Goal: Information Seeking & Learning: Learn about a topic

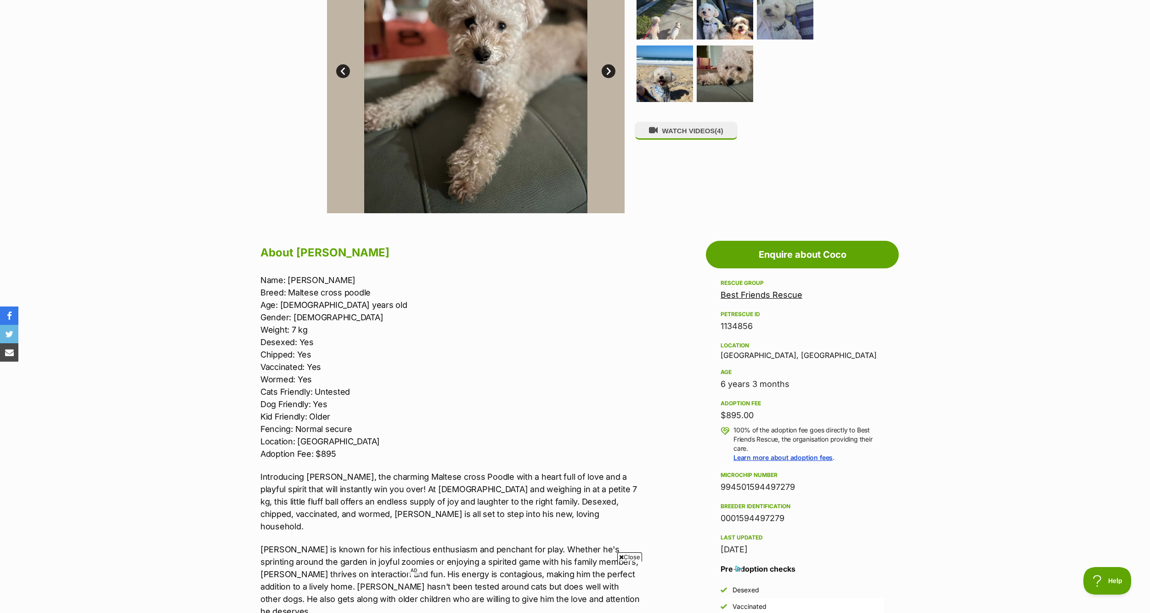
scroll to position [367, 0]
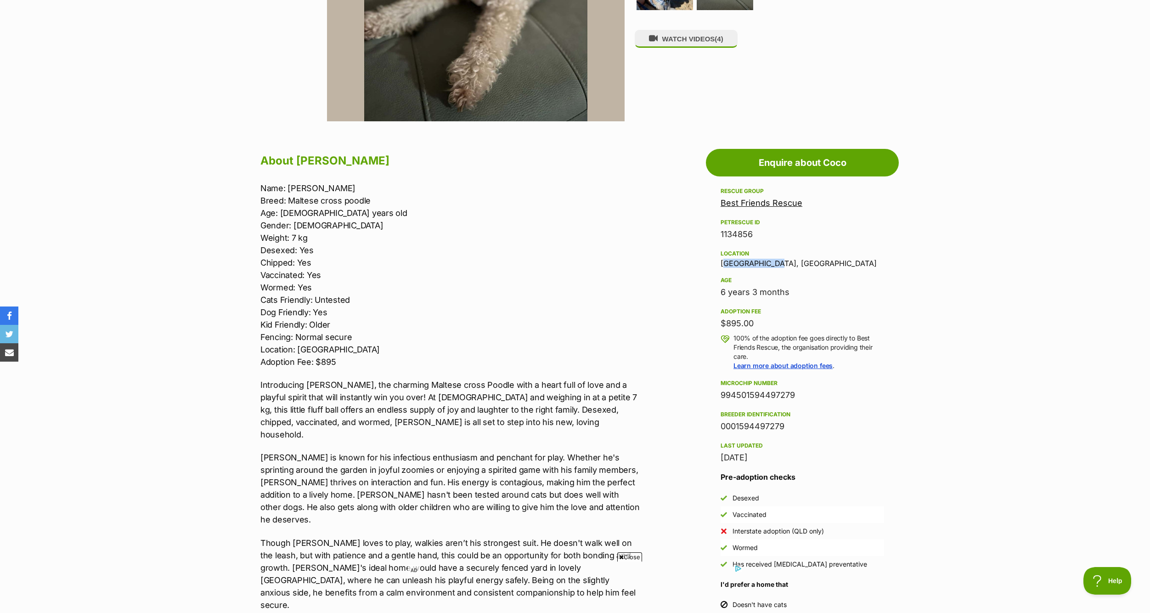
drag, startPoint x: 767, startPoint y: 266, endPoint x: 710, endPoint y: 266, distance: 57.0
click at [710, 266] on aside "Rescue group Best Friends Rescue PetRescue ID 1134856 Location Red Hill, QLD Ag…" at bounding box center [802, 416] width 193 height 460
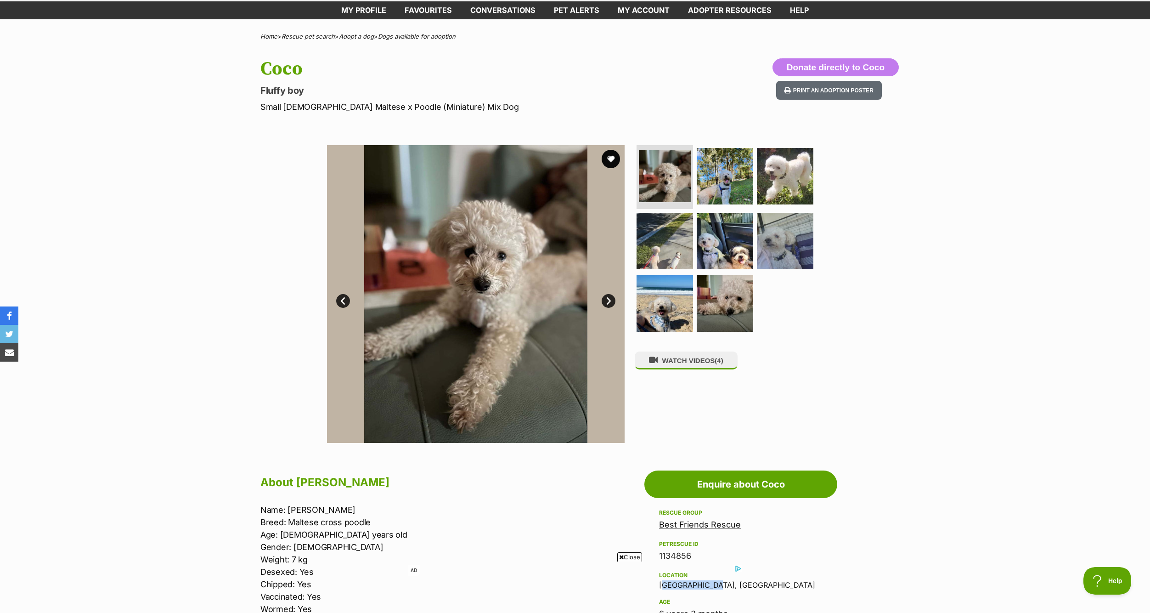
scroll to position [0, 0]
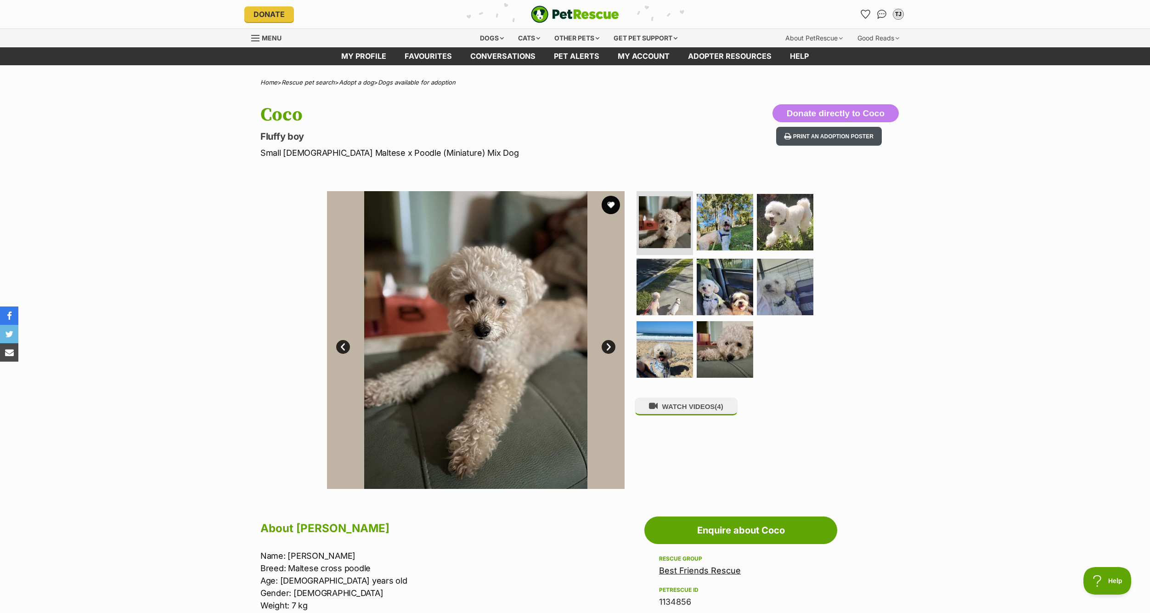
click at [766, 142] on button "Print an adoption poster" at bounding box center [829, 136] width 106 height 19
click at [655, 236] on img at bounding box center [665, 222] width 55 height 55
click at [616, 342] on img at bounding box center [476, 340] width 298 height 298
click at [603, 346] on link "Next" at bounding box center [609, 347] width 14 height 14
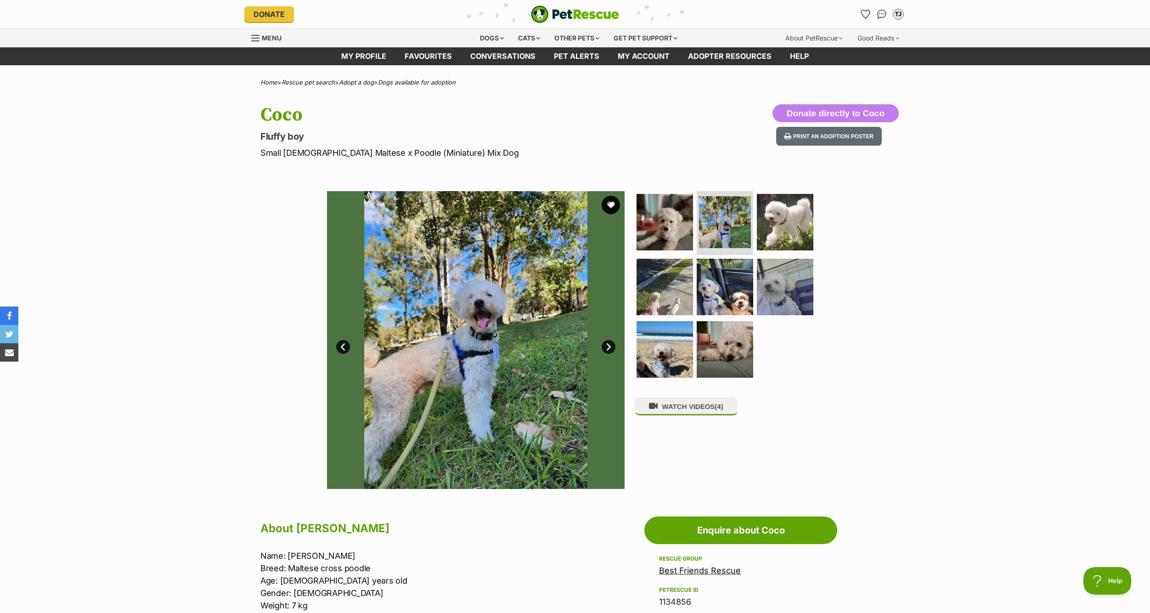
click at [605, 346] on link "Next" at bounding box center [609, 347] width 14 height 14
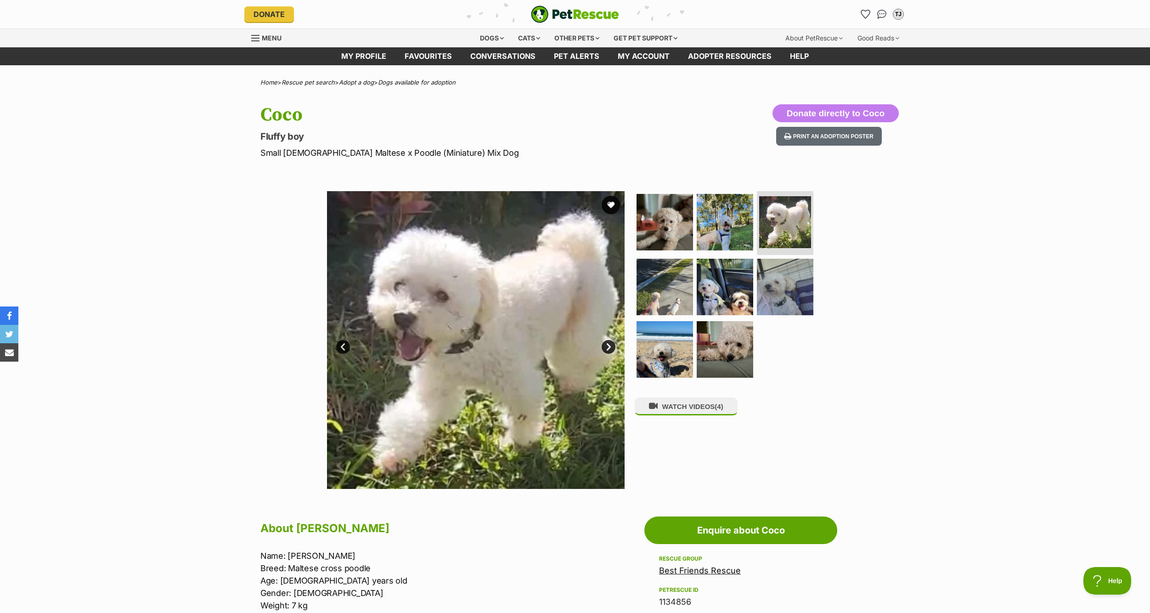
click at [605, 346] on link "Next" at bounding box center [609, 347] width 14 height 14
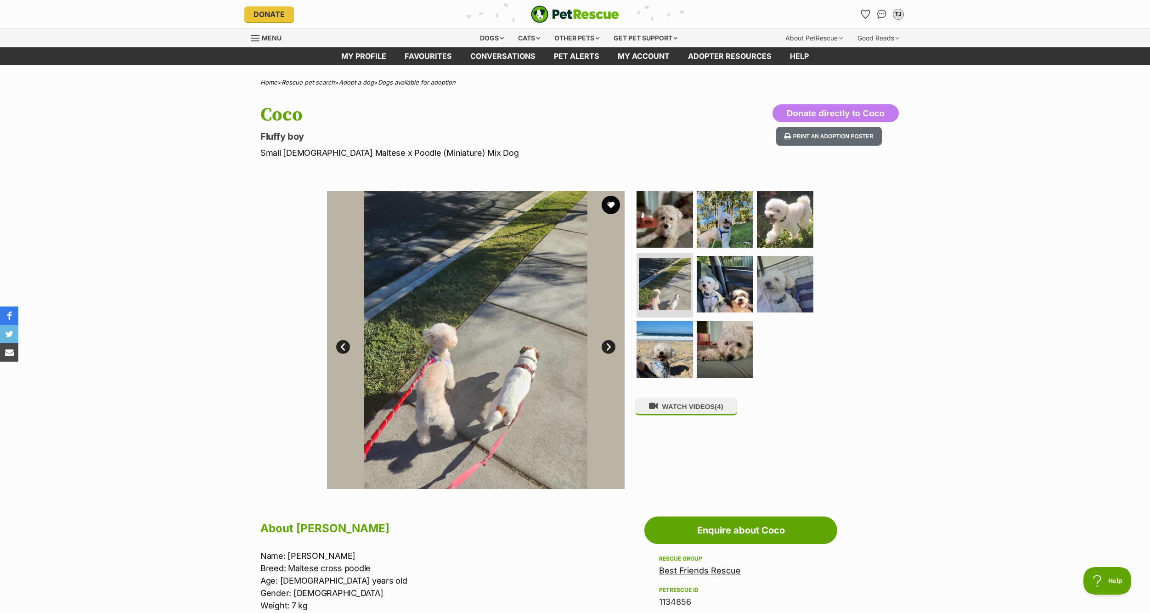
click at [605, 346] on link "Next" at bounding box center [609, 347] width 14 height 14
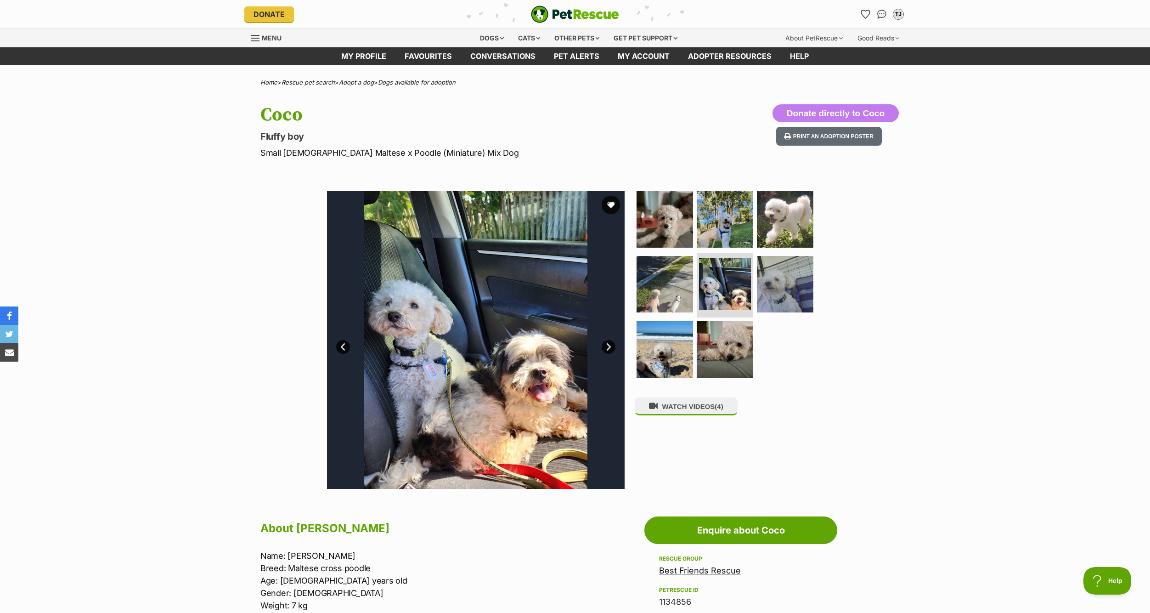
click at [605, 346] on link "Next" at bounding box center [609, 347] width 14 height 14
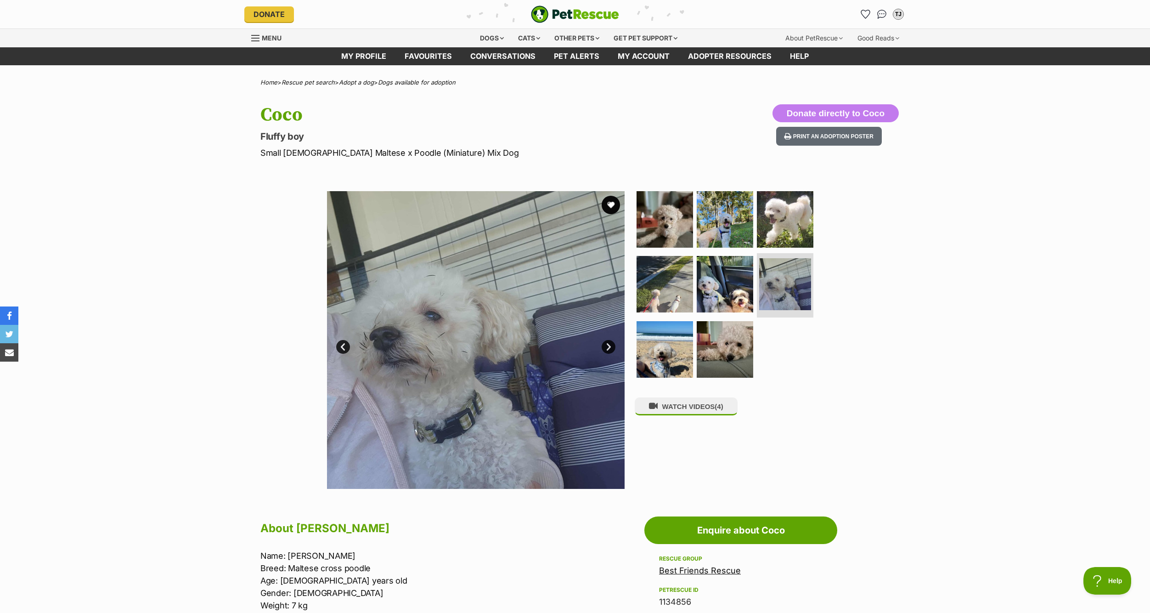
click at [605, 346] on link "Next" at bounding box center [609, 347] width 14 height 14
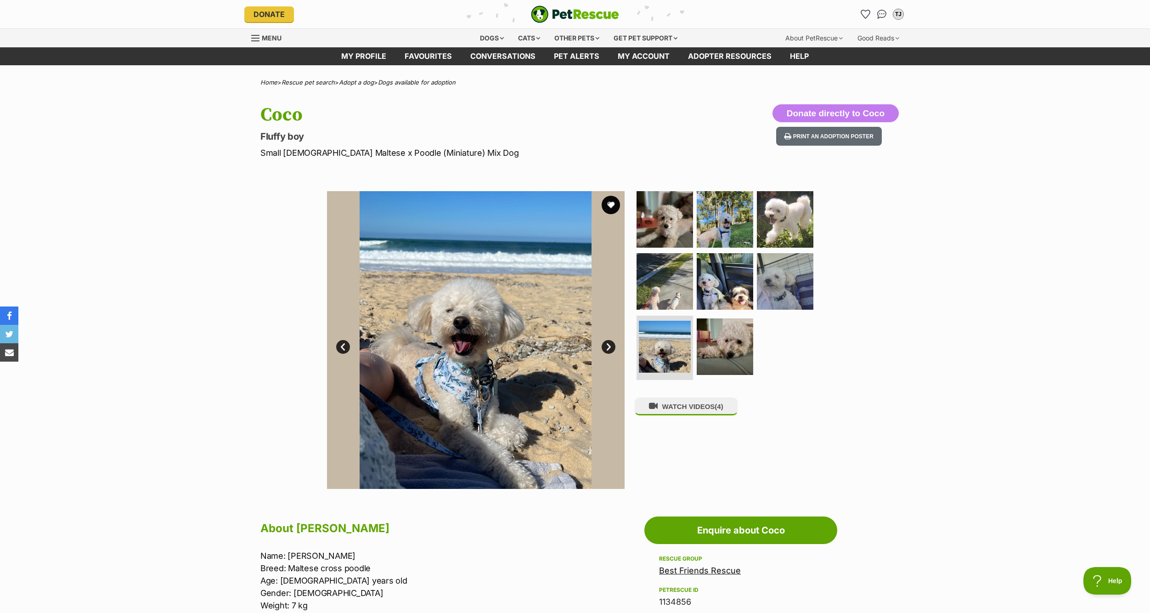
click at [604, 346] on link "Next" at bounding box center [609, 347] width 14 height 14
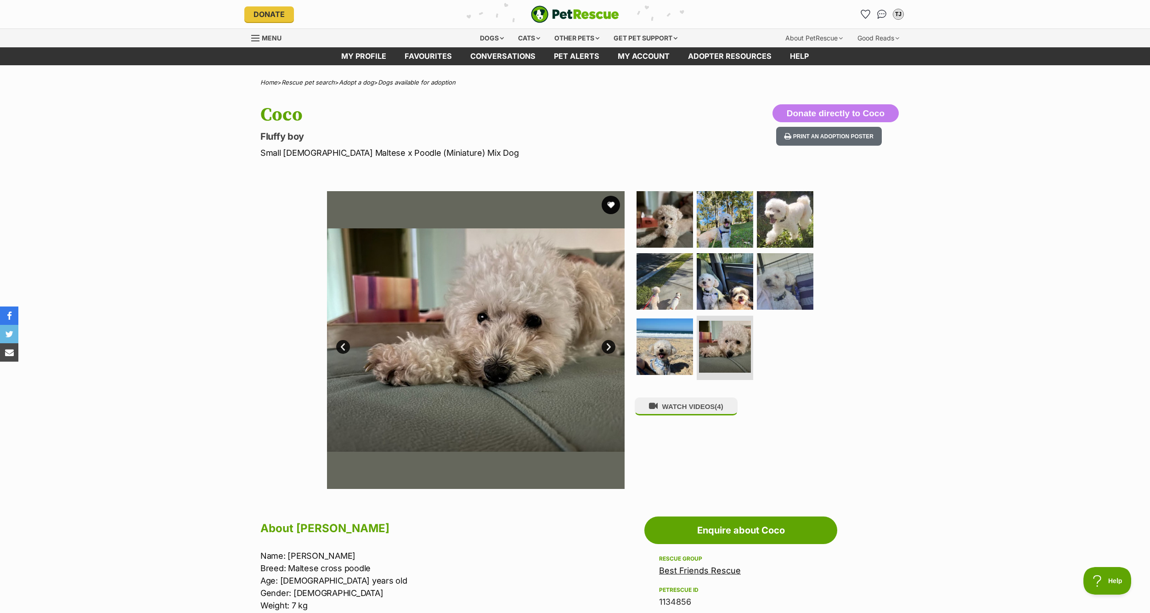
click at [604, 346] on link "Next" at bounding box center [609, 347] width 14 height 14
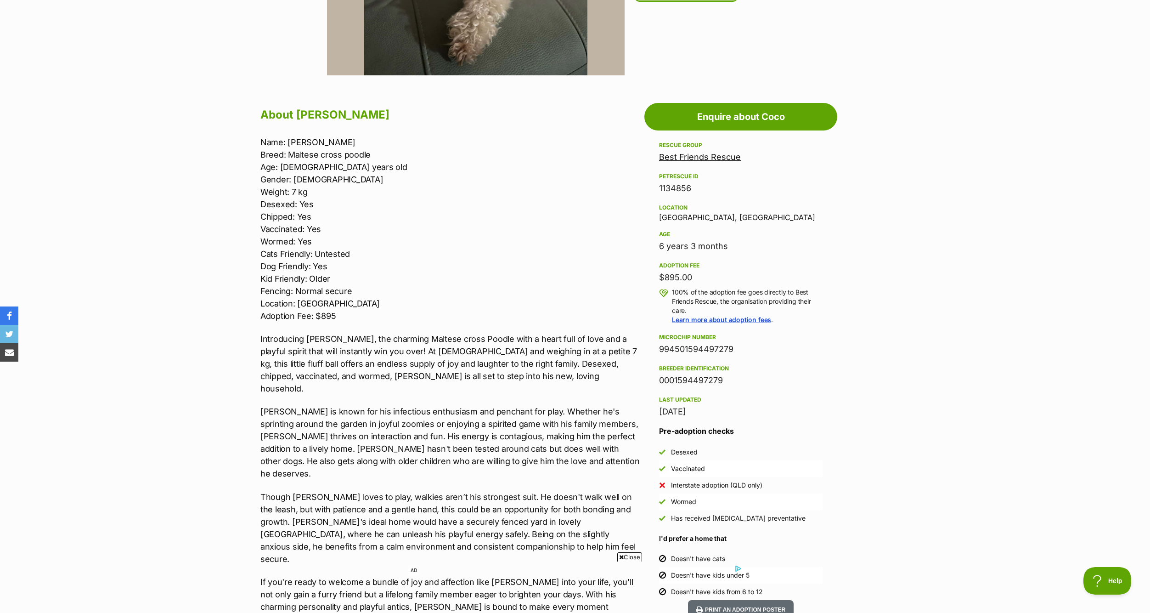
scroll to position [459, 0]
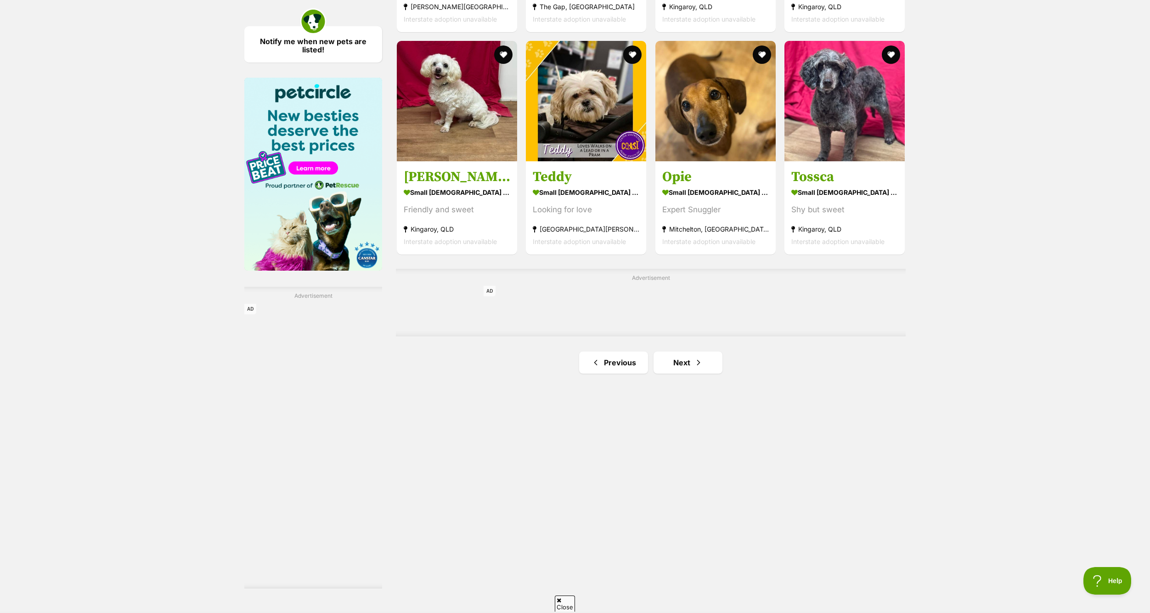
scroll to position [1378, 0]
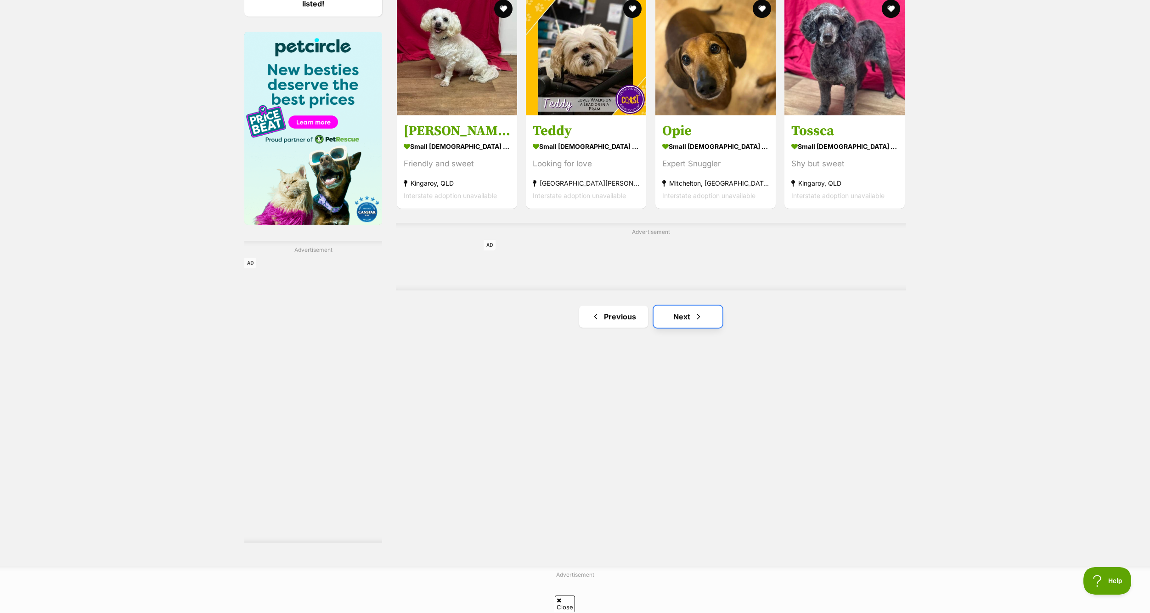
click at [683, 313] on link "Next" at bounding box center [688, 316] width 69 height 22
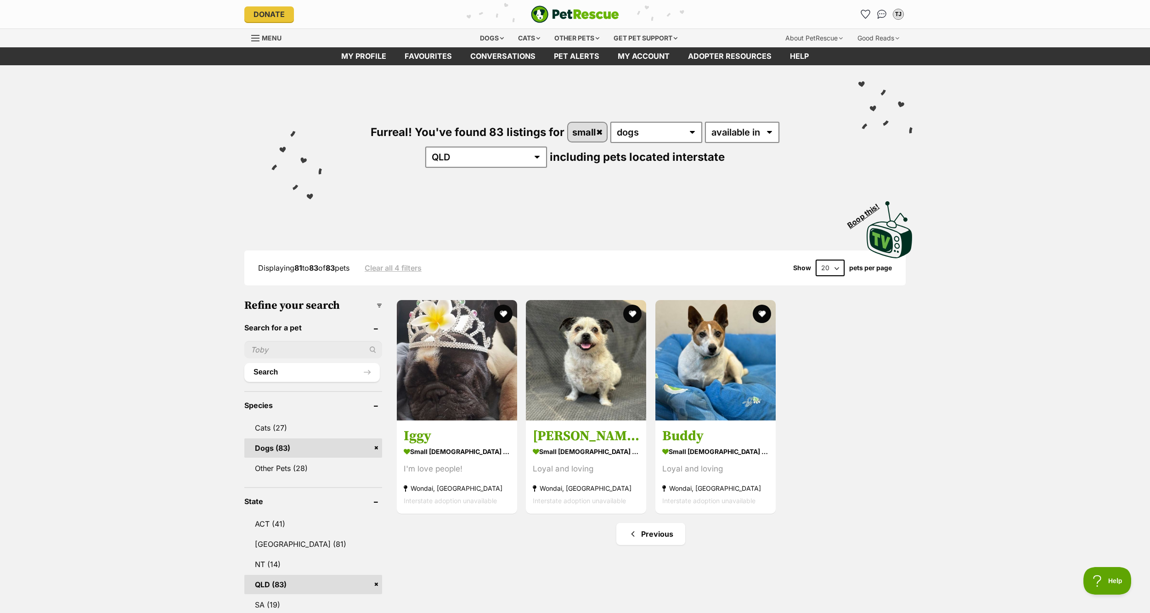
click at [830, 267] on select "20 40 60" at bounding box center [830, 268] width 29 height 17
select select "60"
click at [816, 260] on select "20 40 60" at bounding box center [830, 268] width 29 height 17
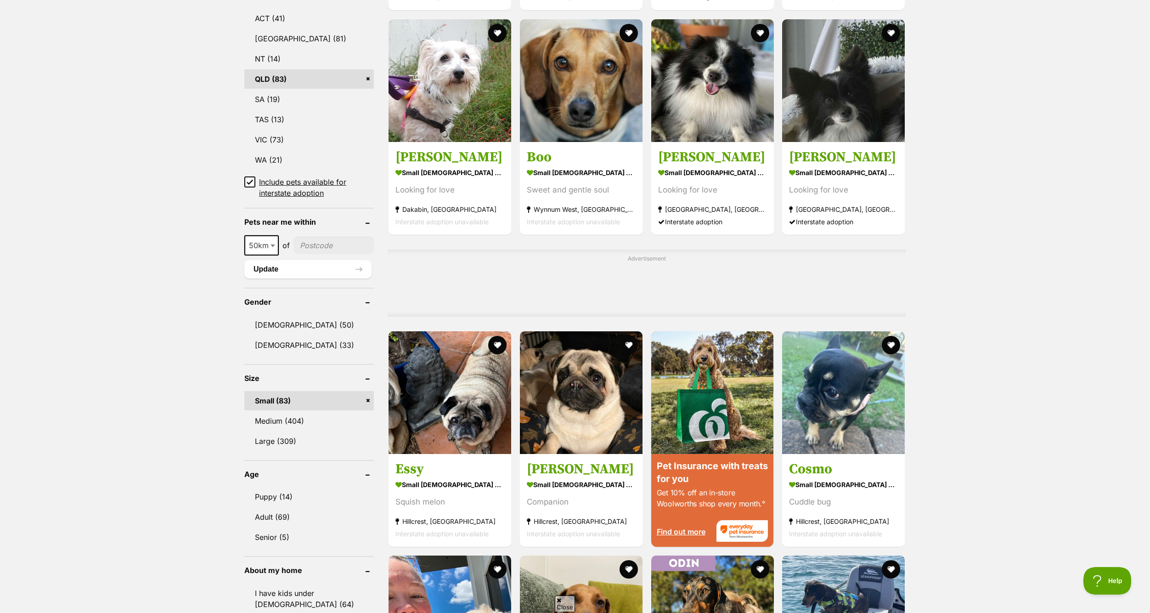
scroll to position [459, 0]
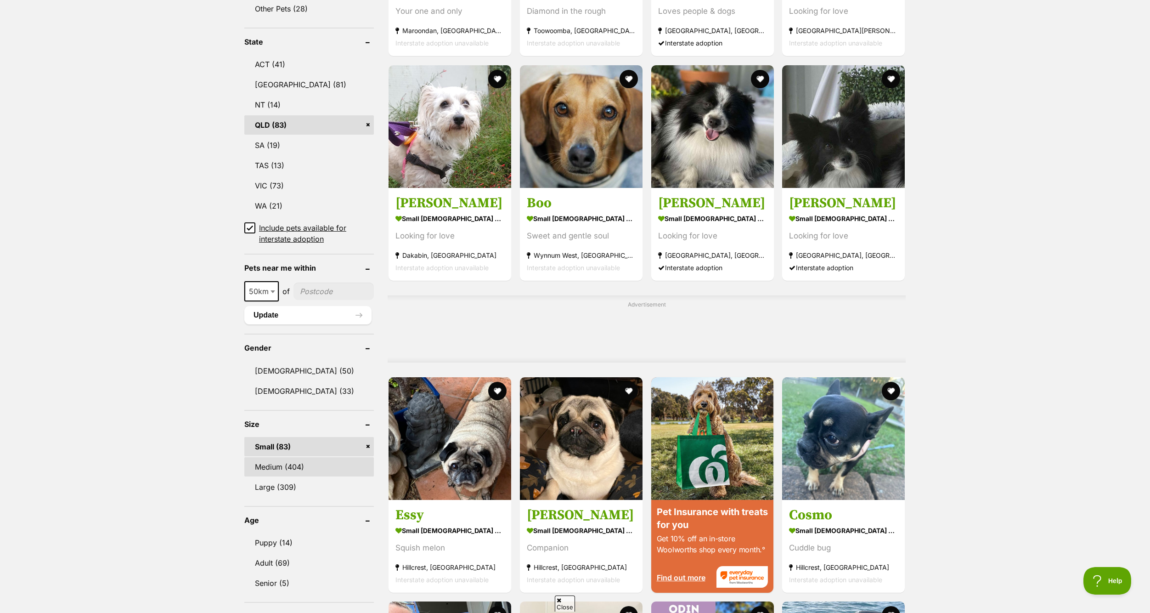
click at [288, 466] on link "Medium (404)" at bounding box center [309, 466] width 130 height 19
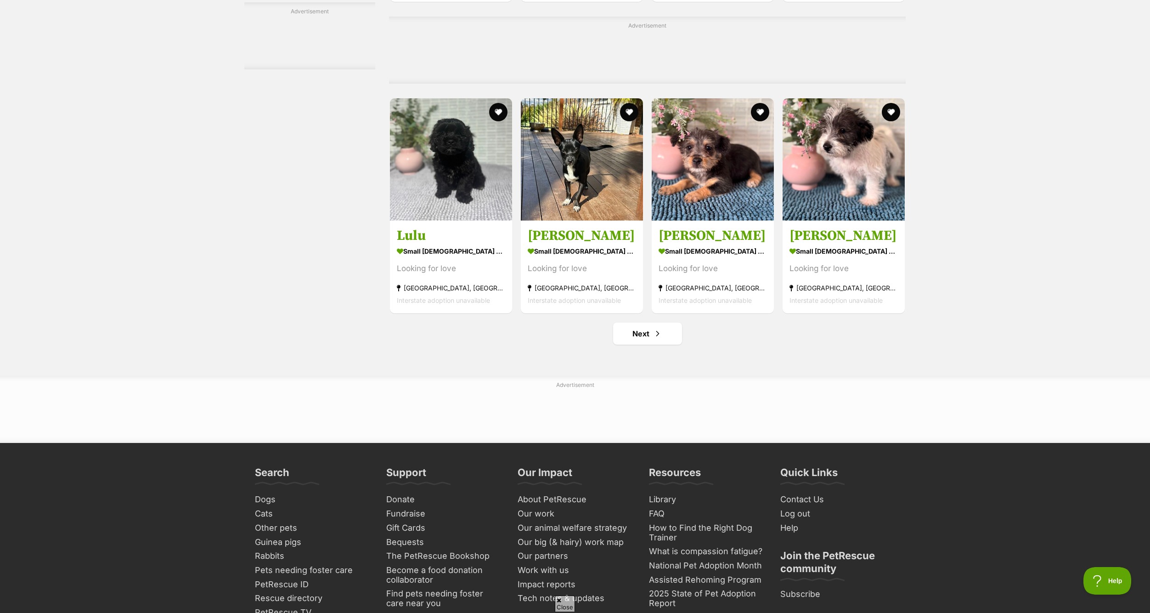
scroll to position [4180, 0]
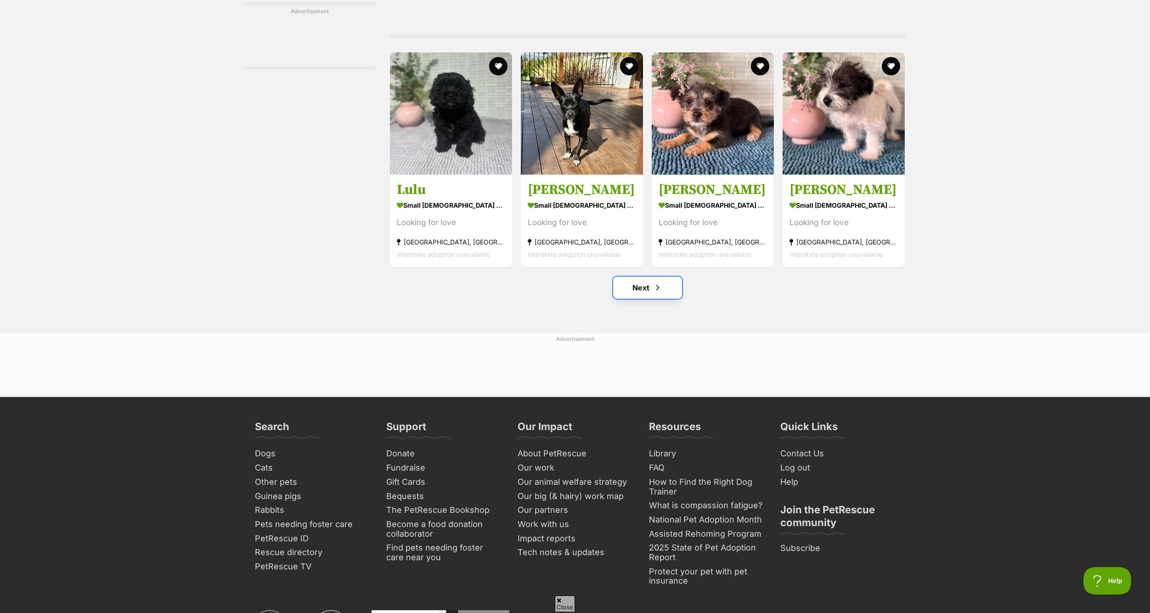
click at [629, 299] on link "Next" at bounding box center [647, 288] width 69 height 22
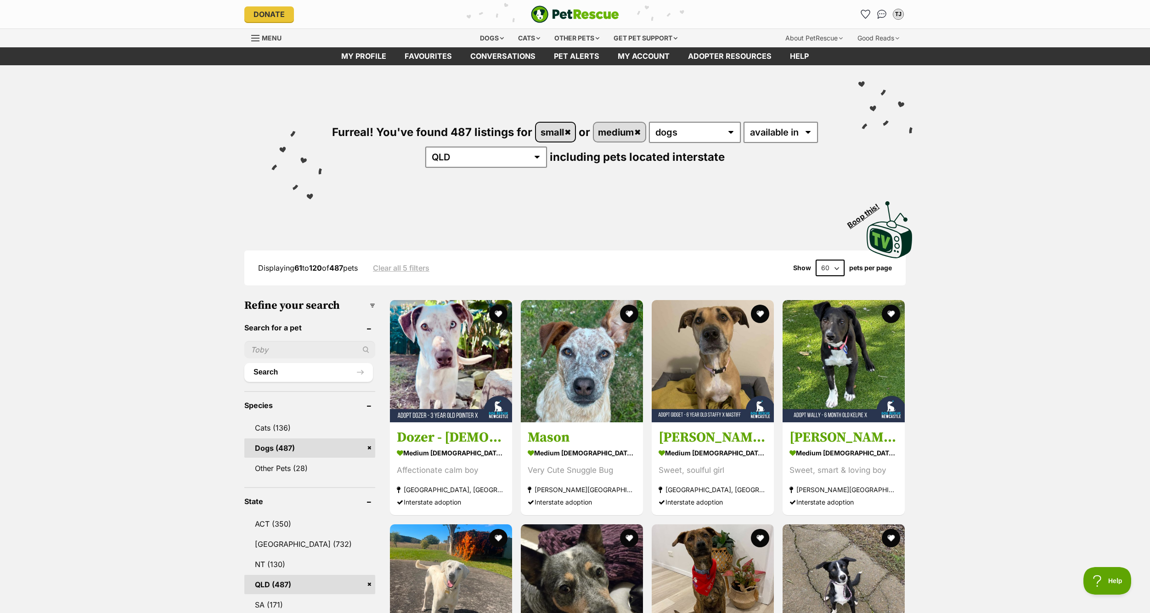
click at [560, 132] on link "small" at bounding box center [555, 132] width 39 height 19
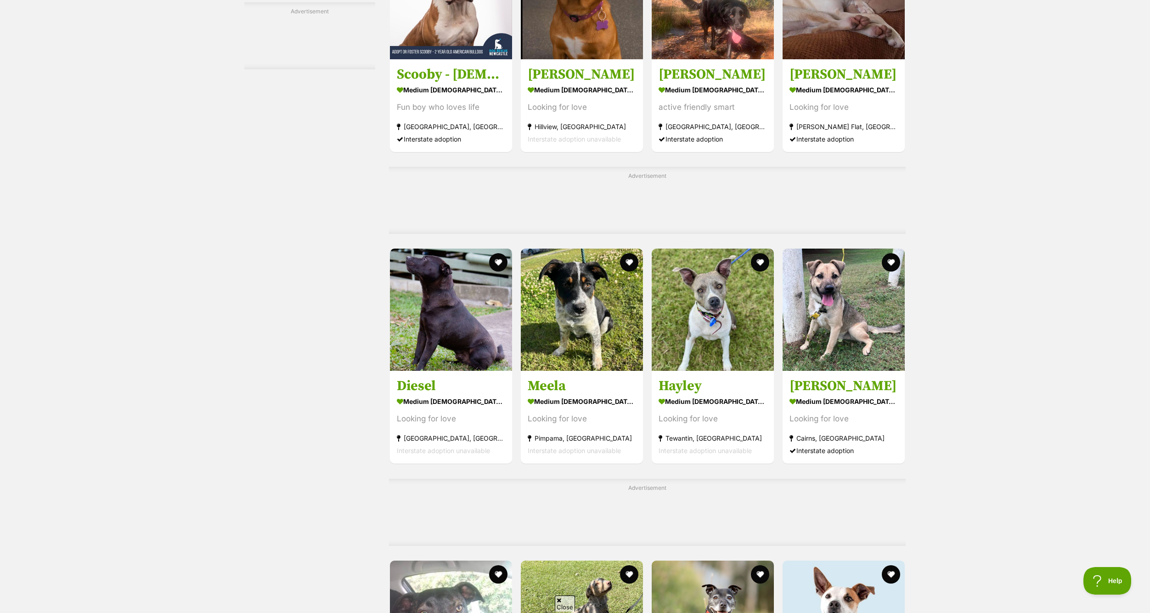
scroll to position [3996, 0]
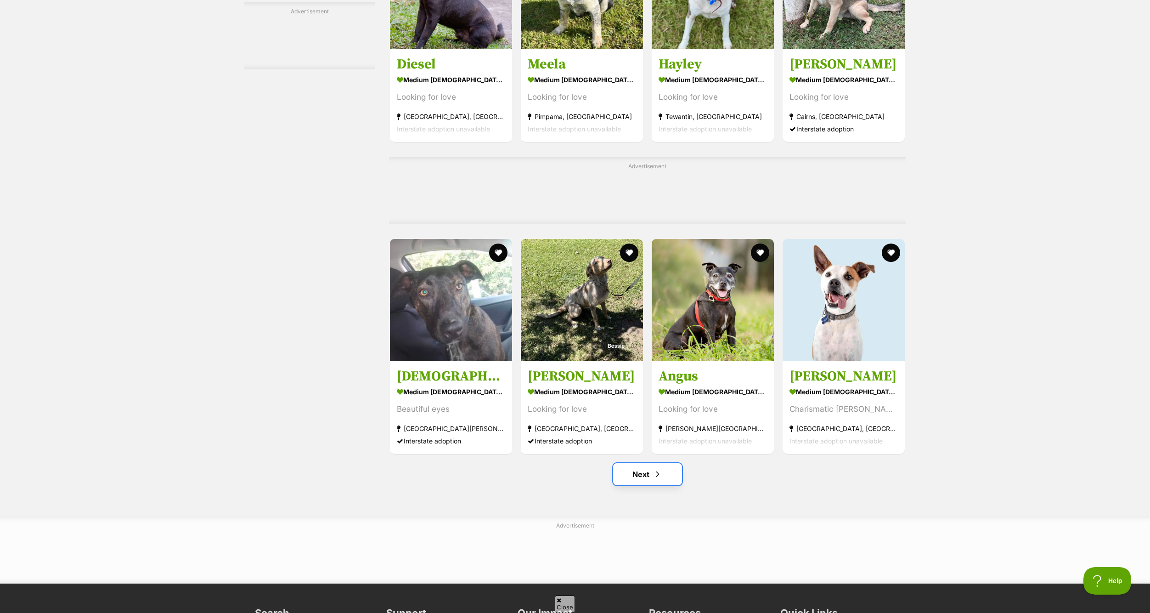
click at [674, 471] on link "Next" at bounding box center [647, 474] width 69 height 22
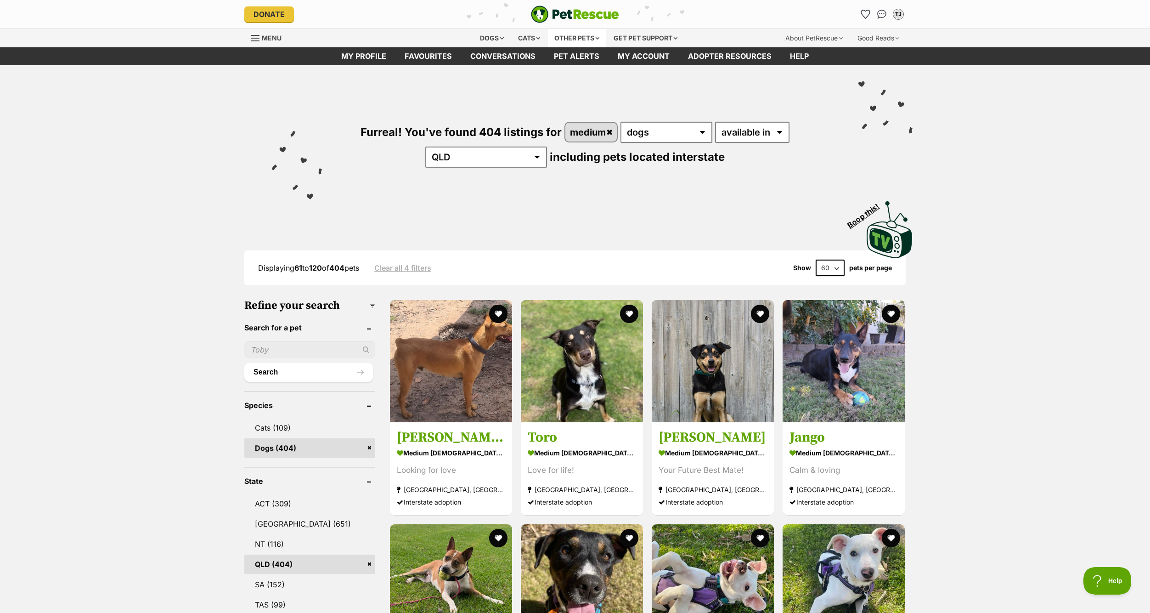
click at [583, 34] on div "Other pets" at bounding box center [577, 38] width 58 height 18
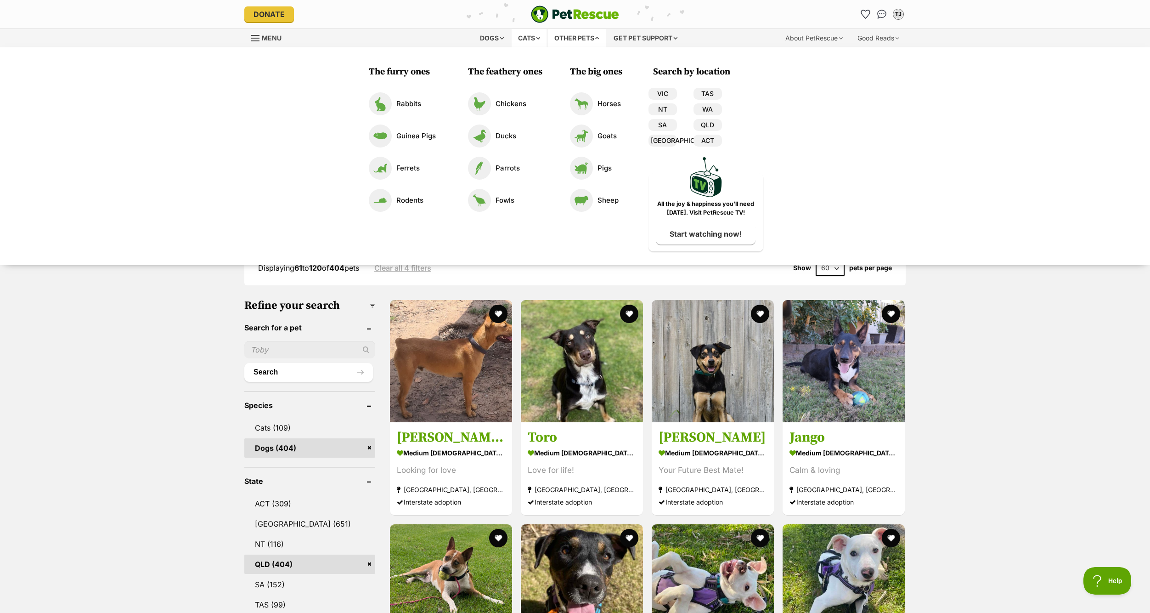
click at [527, 41] on div "Cats" at bounding box center [529, 38] width 35 height 18
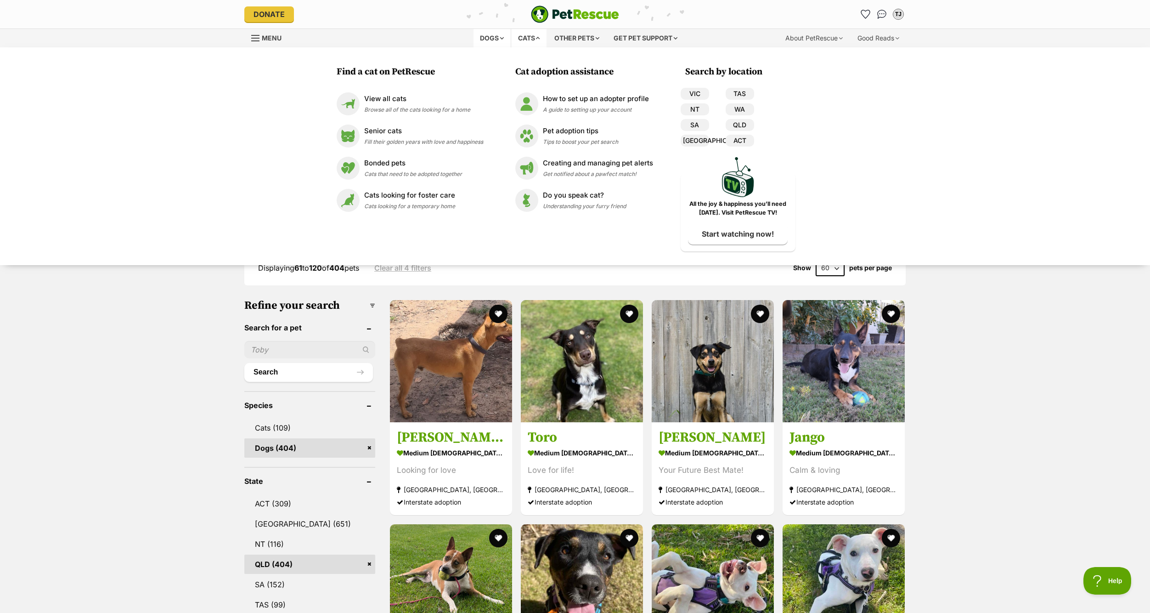
click at [489, 41] on div "Dogs" at bounding box center [492, 38] width 37 height 18
click at [393, 141] on span "Fill their golden years with love and happiness" at bounding box center [423, 141] width 119 height 7
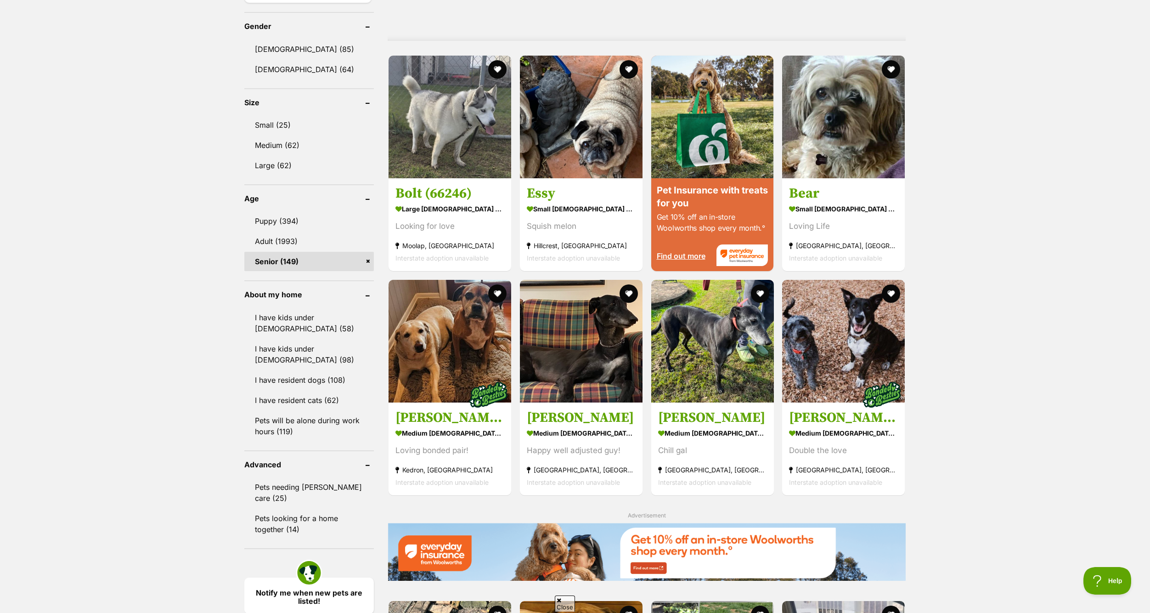
scroll to position [689, 0]
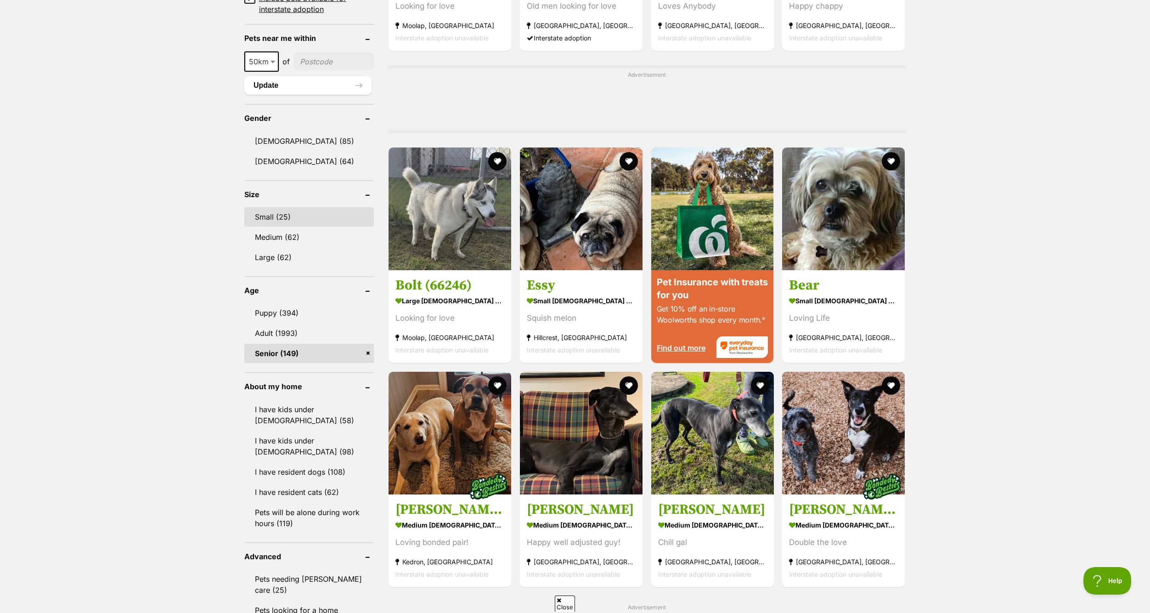
click at [289, 219] on link "Small (25)" at bounding box center [309, 216] width 130 height 19
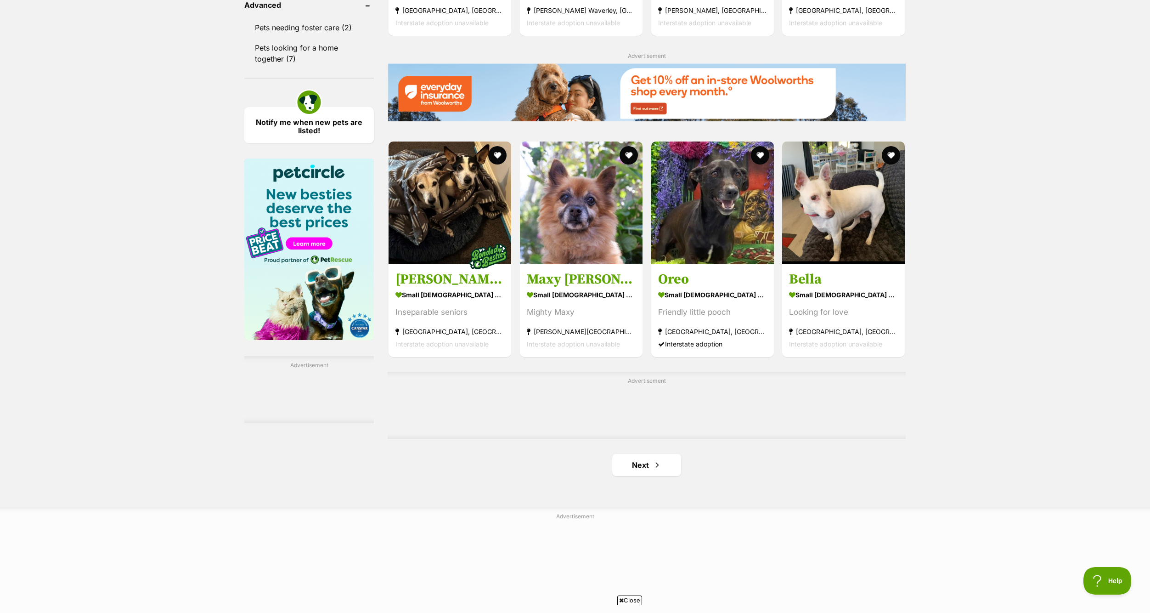
scroll to position [1332, 0]
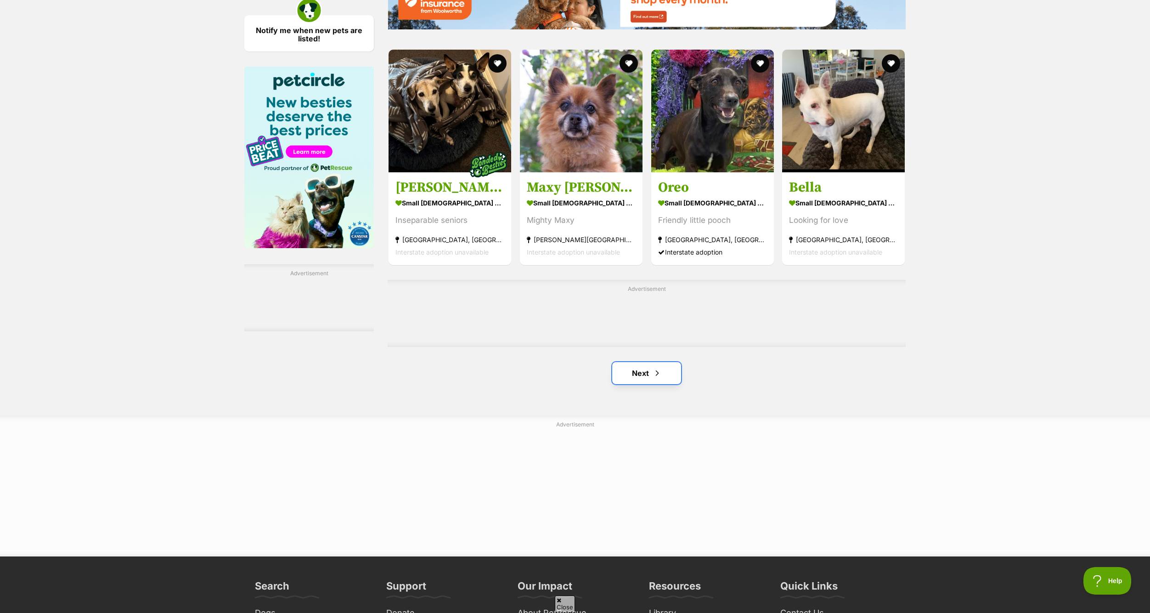
click at [643, 368] on link "Next" at bounding box center [646, 373] width 69 height 22
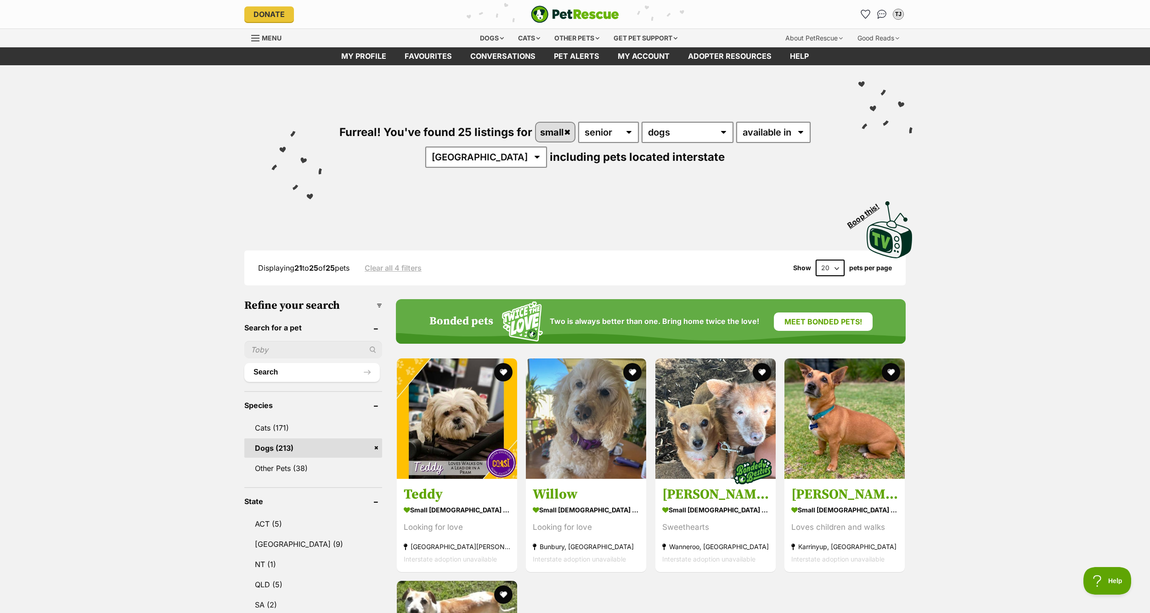
click at [581, 8] on img "PetRescue" at bounding box center [575, 14] width 88 height 17
